Goal: Task Accomplishment & Management: Manage account settings

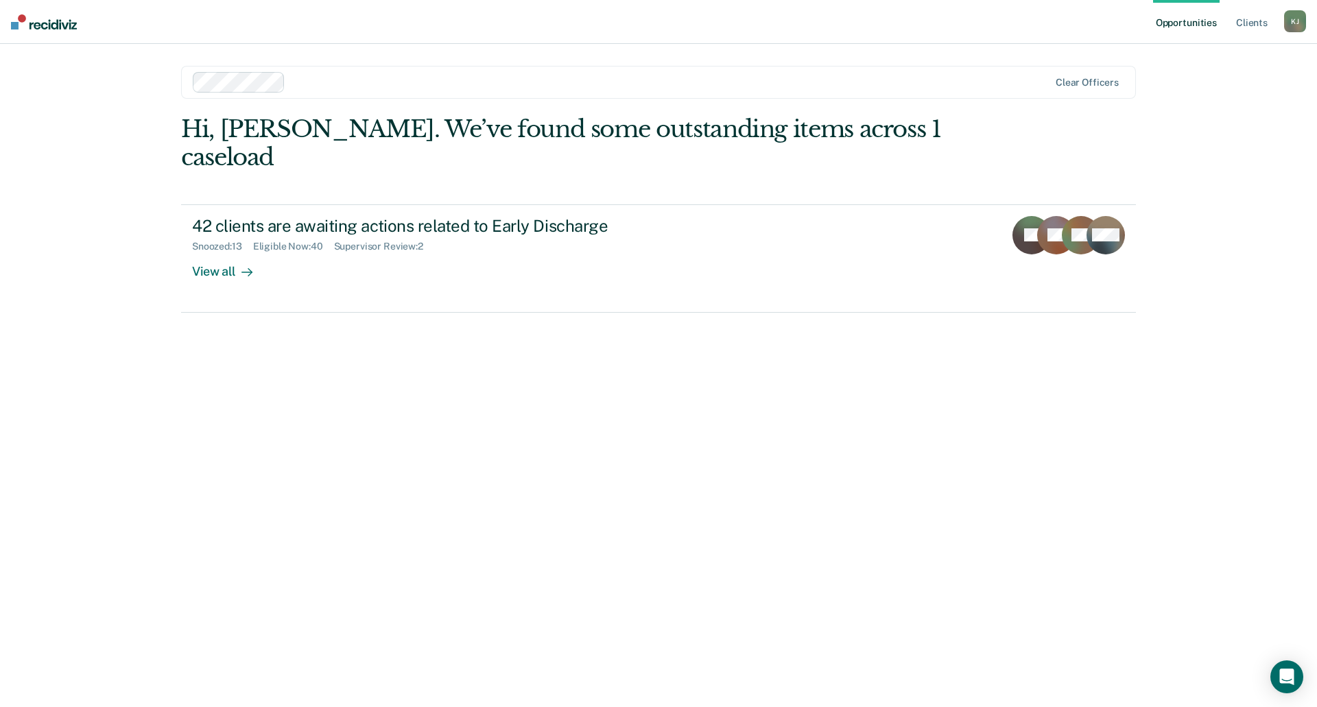
click at [915, 619] on div "Hi, [PERSON_NAME]. We’ve found some outstanding items across 1 caseload 42 clie…" at bounding box center [658, 391] width 955 height 553
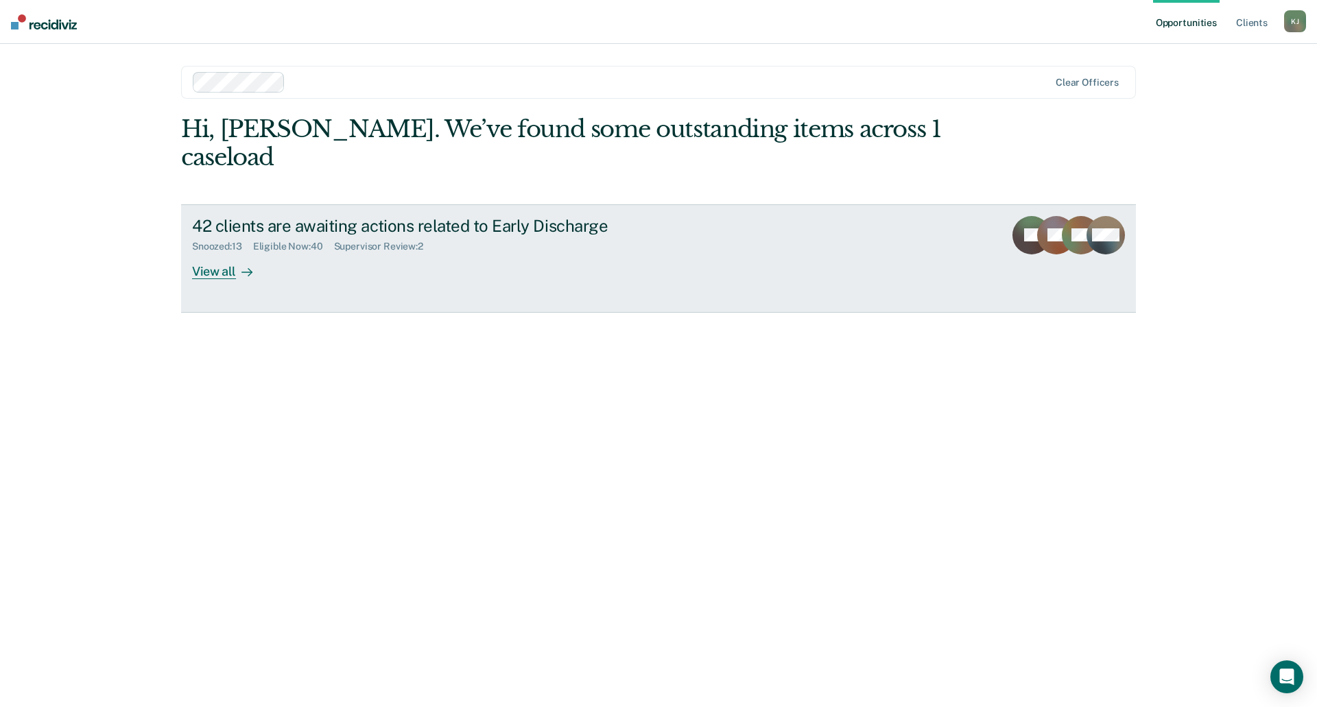
click at [224, 252] on div "View all" at bounding box center [230, 265] width 77 height 27
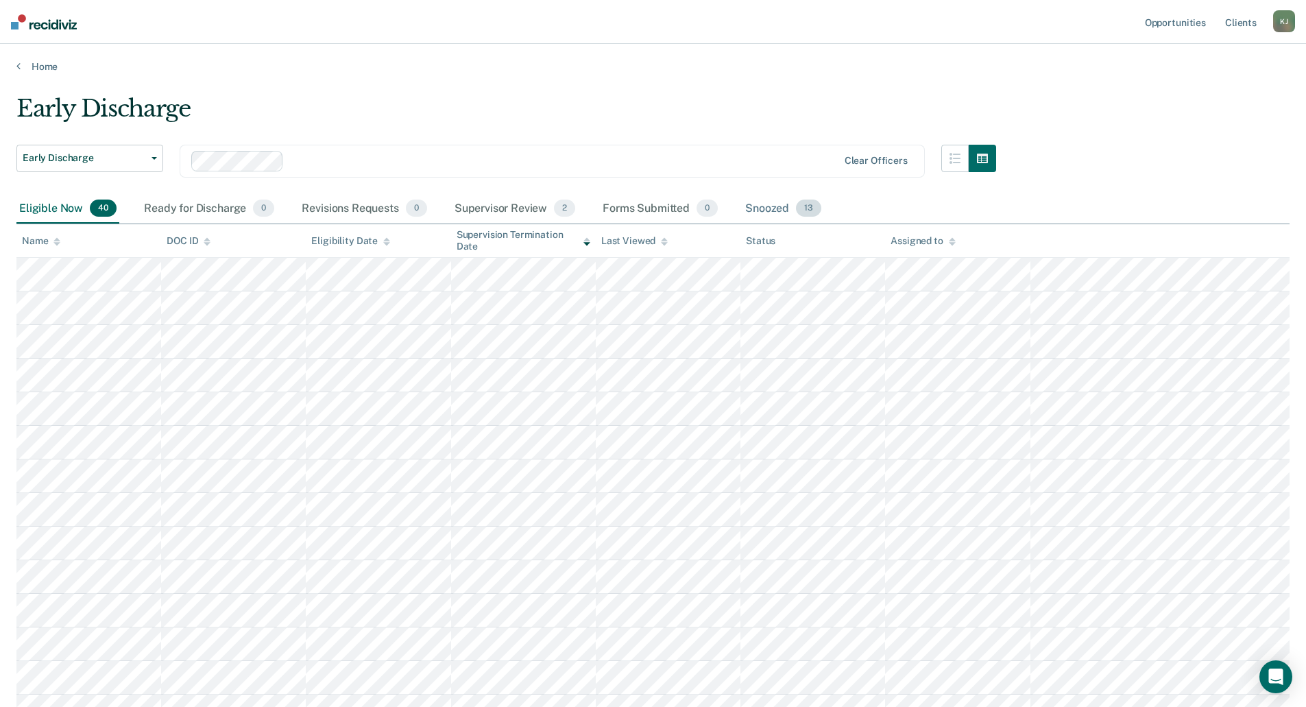
click at [772, 208] on div "Snoozed 13" at bounding box center [784, 209] width 82 height 30
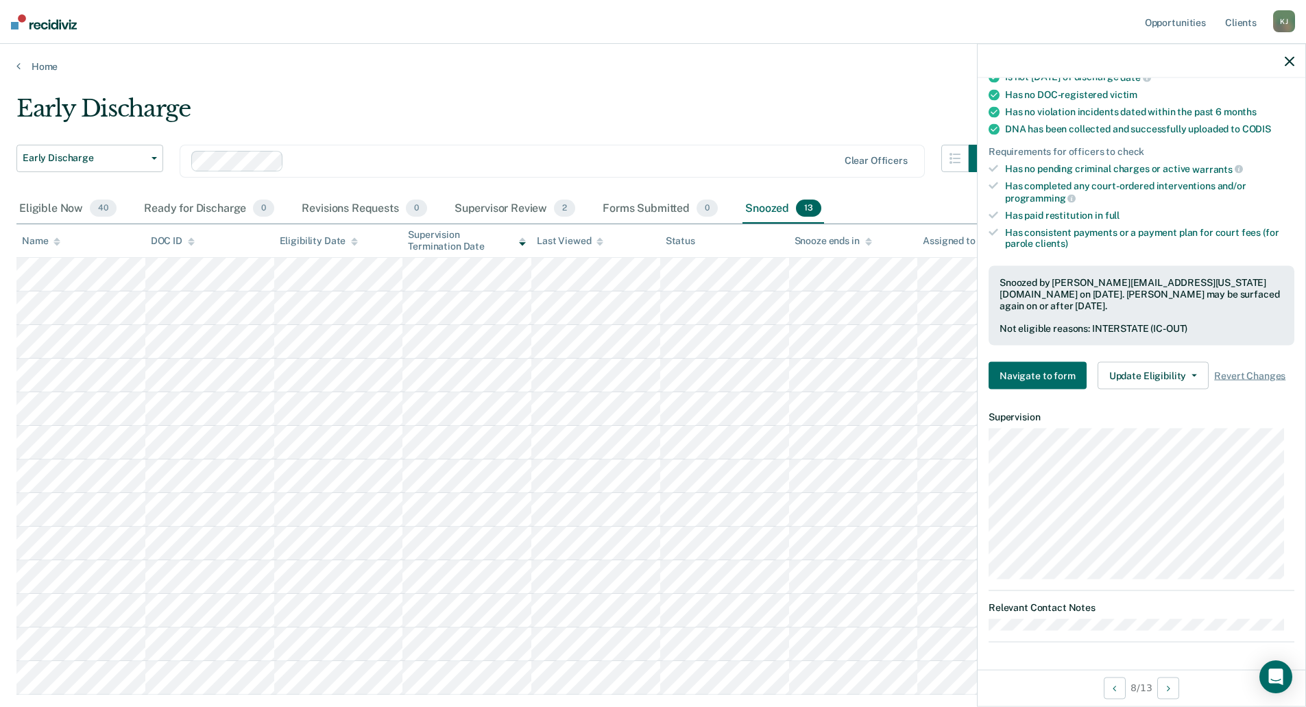
scroll to position [308, 0]
click at [20, 71] on icon at bounding box center [18, 65] width 4 height 11
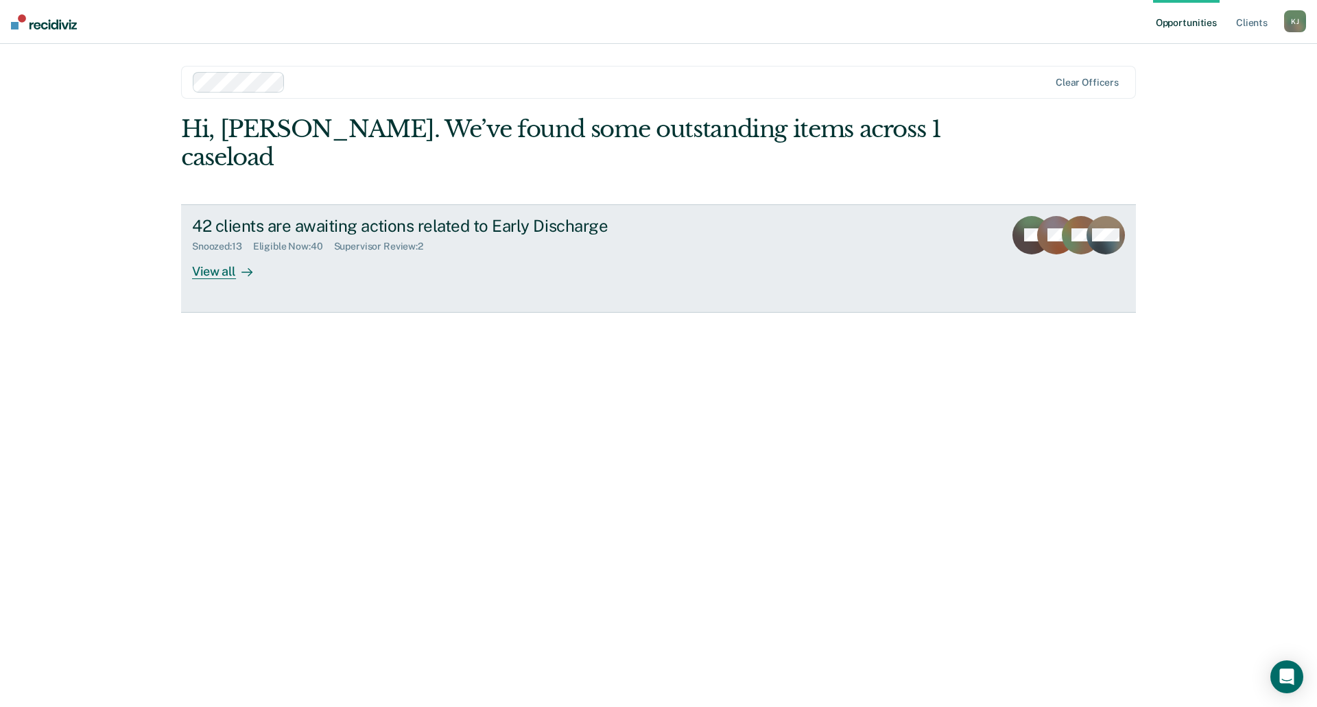
click at [224, 252] on div "View all" at bounding box center [230, 265] width 77 height 27
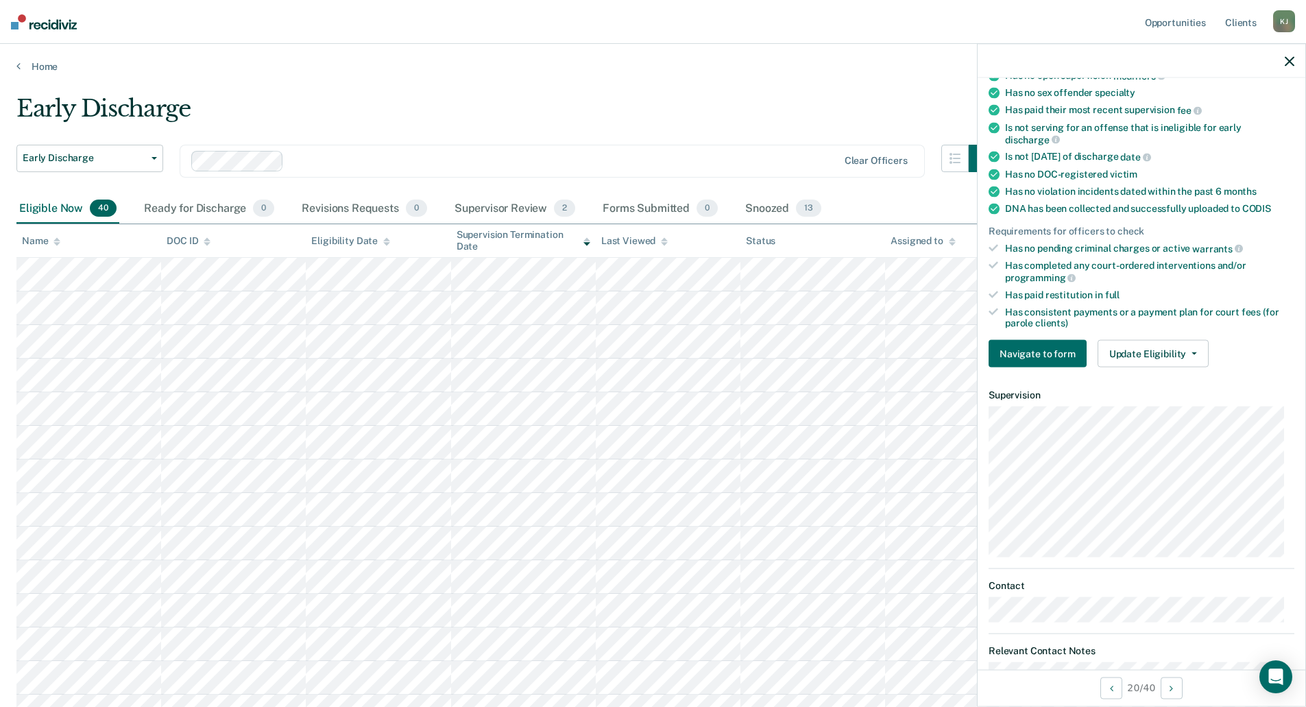
scroll to position [272, 0]
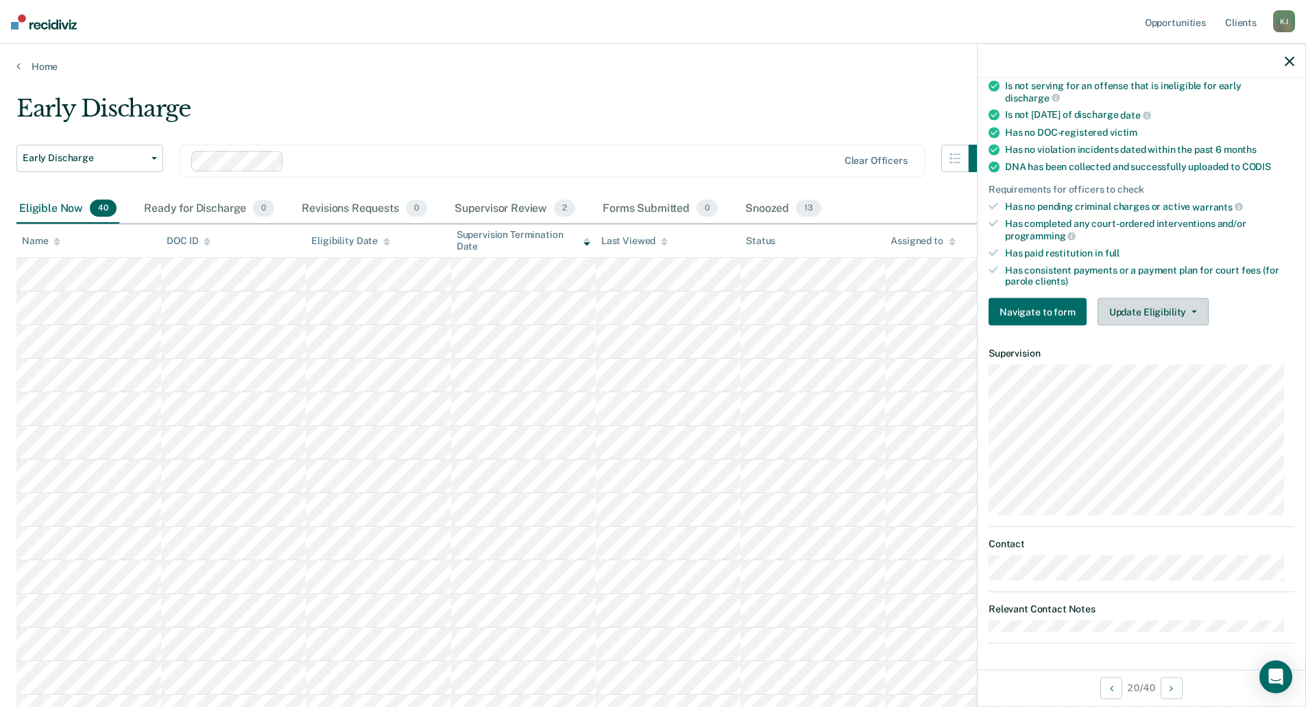
click at [1160, 310] on button "Update Eligibility" at bounding box center [1153, 311] width 111 height 27
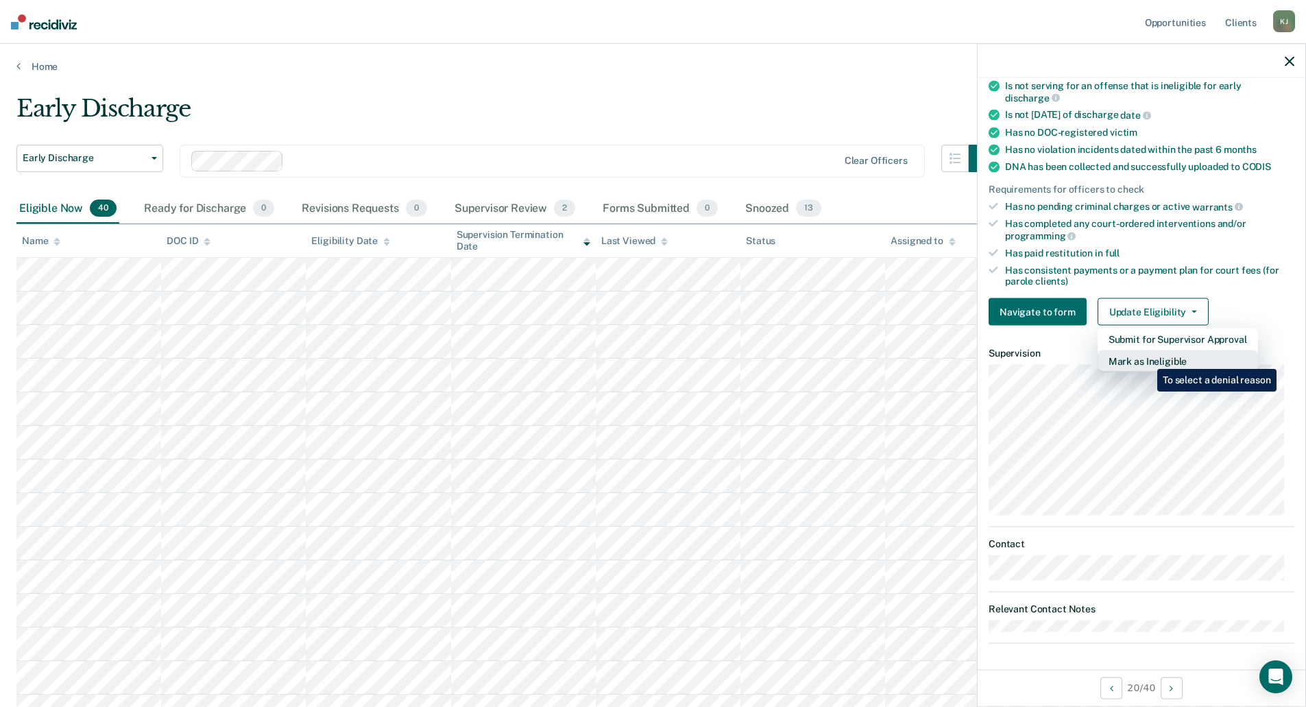
click at [1147, 359] on button "Mark as Ineligible" at bounding box center [1178, 361] width 160 height 22
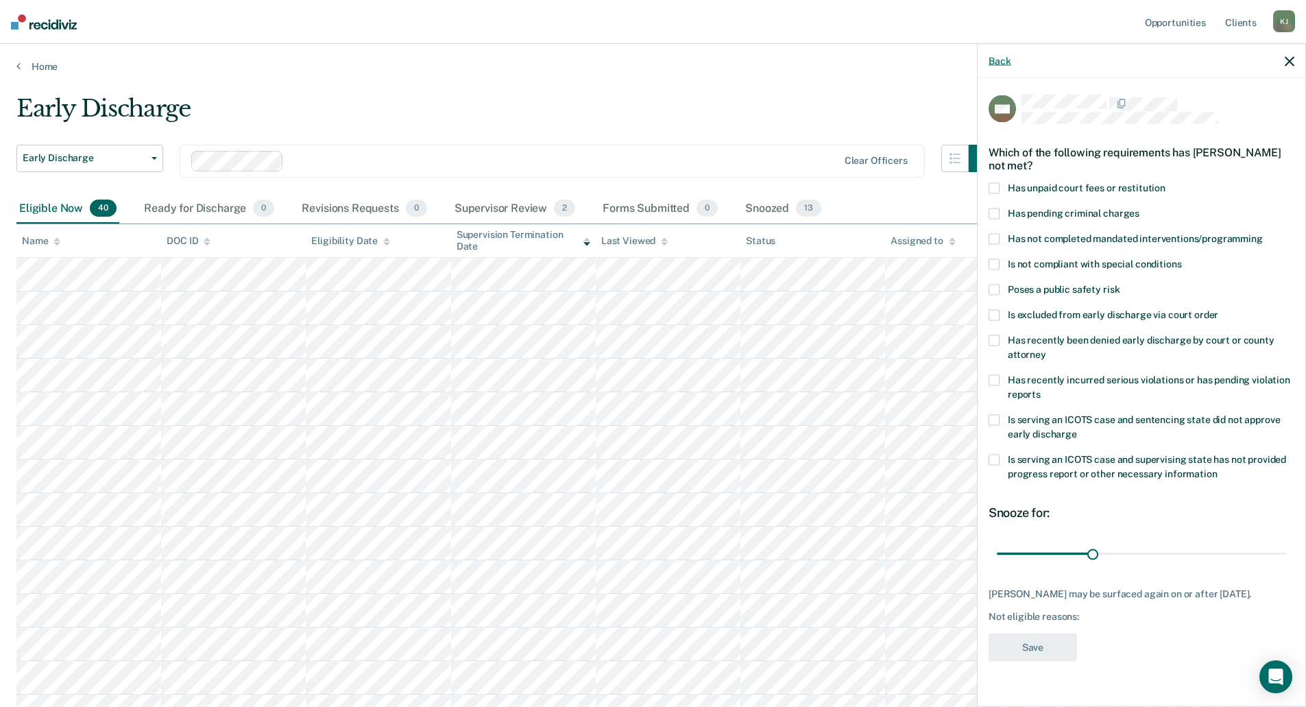
click at [992, 58] on button "Back" at bounding box center [1000, 61] width 22 height 12
